Goal: Task Accomplishment & Management: Manage account settings

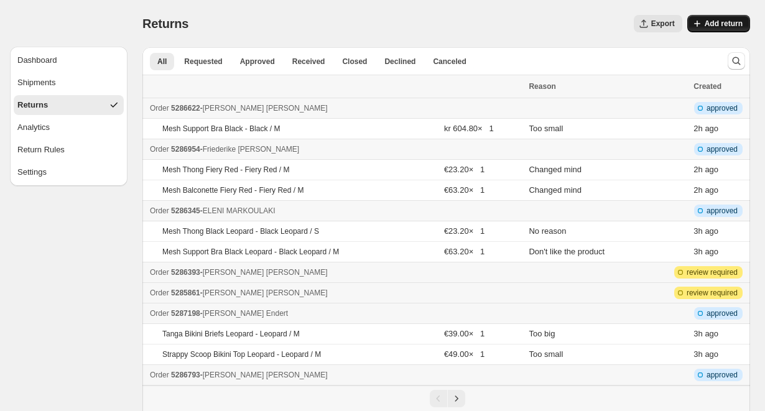
click at [732, 21] on span "Add return" at bounding box center [724, 24] width 38 height 10
